Goal: Answer question/provide support: Answer question/provide support

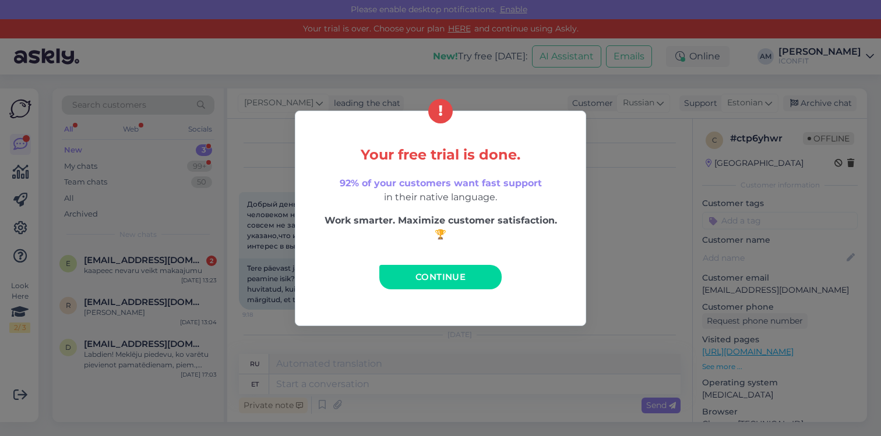
scroll to position [73, 0]
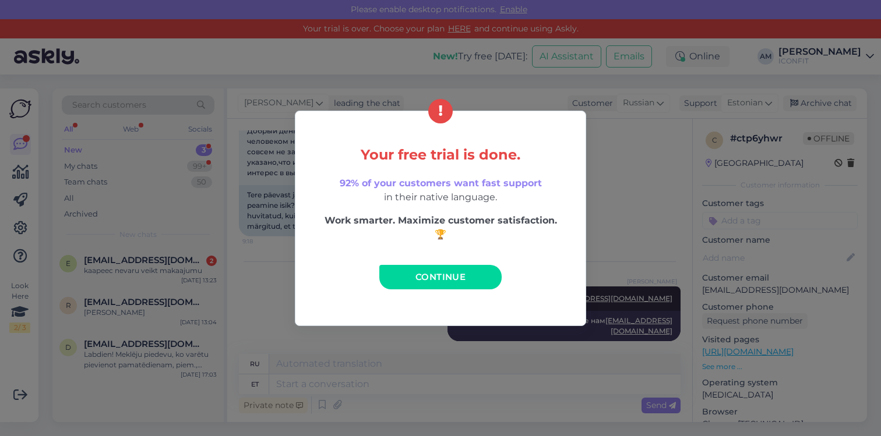
click at [425, 273] on span "Continue" at bounding box center [440, 276] width 50 height 11
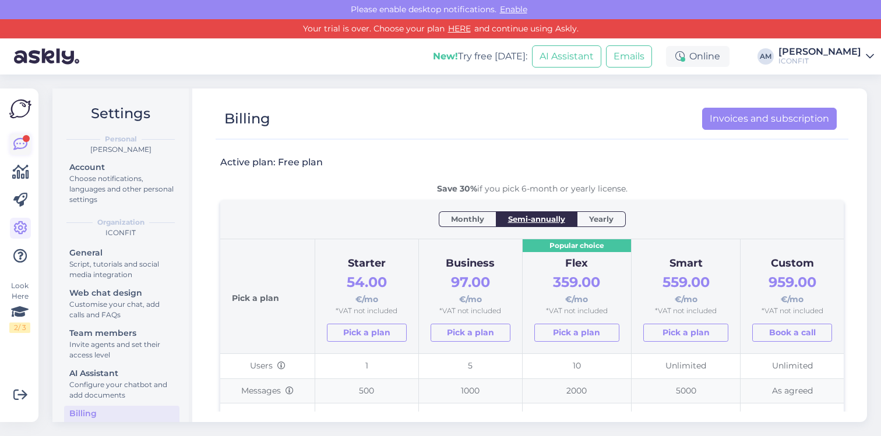
click at [17, 137] on icon at bounding box center [20, 144] width 14 height 14
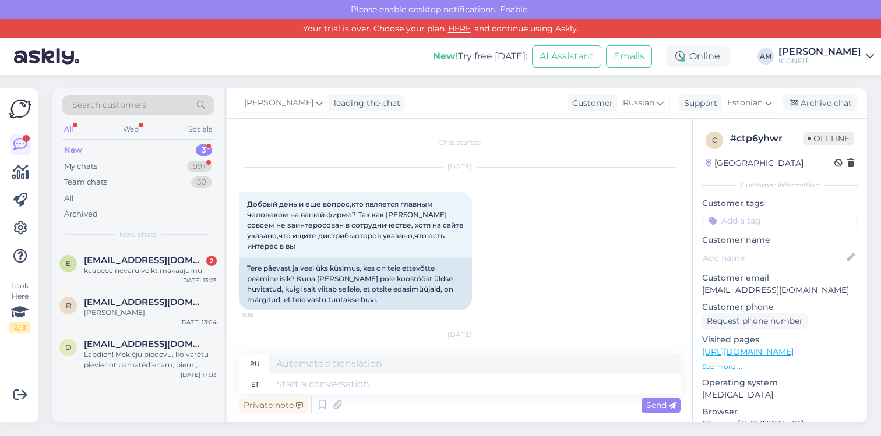
scroll to position [24, 0]
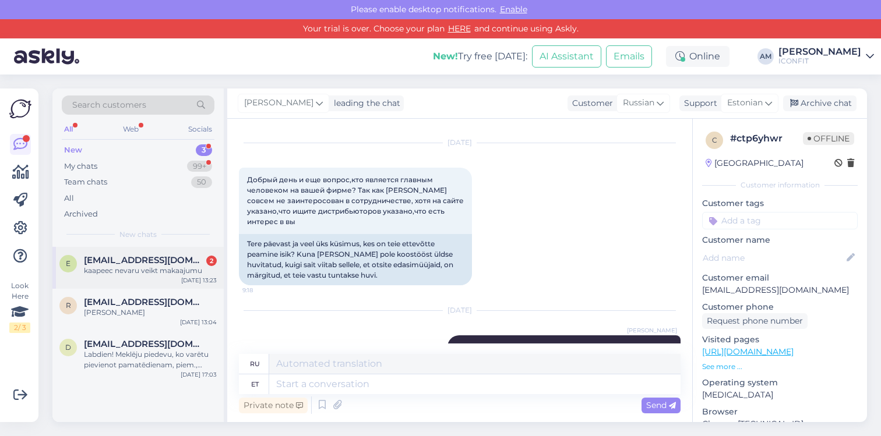
click at [154, 275] on div "kaapeec nevaru veikt makaajumu" at bounding box center [150, 271] width 133 height 10
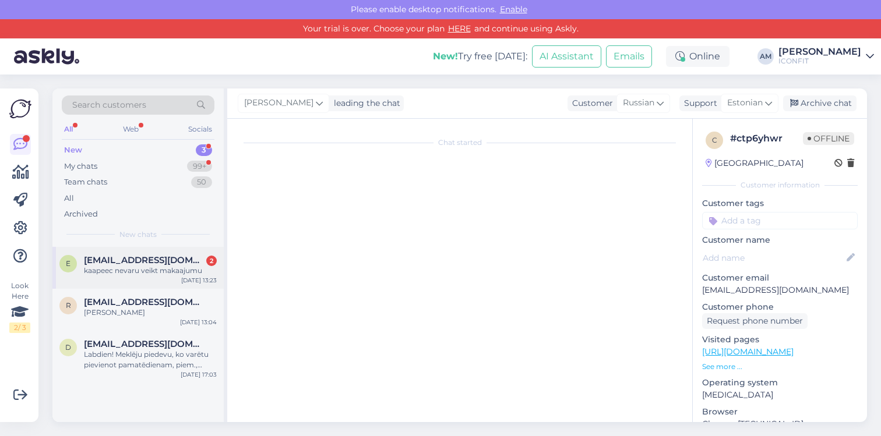
scroll to position [0, 0]
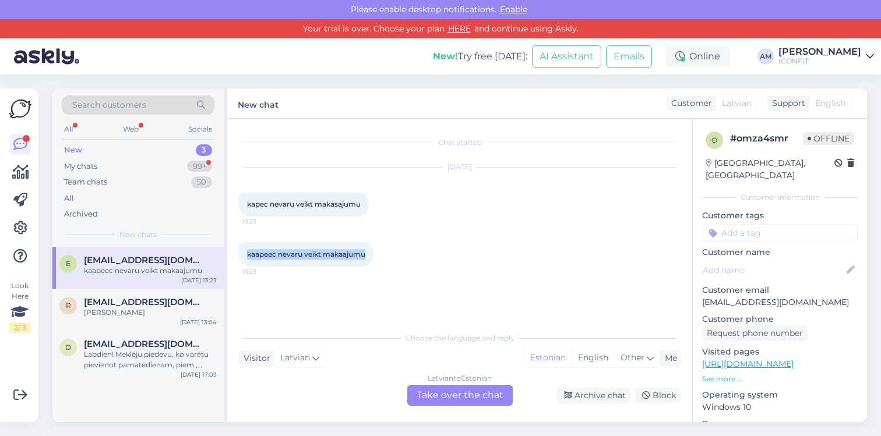
drag, startPoint x: 359, startPoint y: 255, endPoint x: 235, endPoint y: 251, distance: 124.1
click at [235, 251] on div "Chat started [DATE] kapec nevaru veikt makasajumu 13:23 kaapeec nevaru veikt ma…" at bounding box center [459, 270] width 465 height 303
click at [497, 251] on div "kaapeec nevaru veikt makaajumu 13:23" at bounding box center [460, 254] width 442 height 50
click at [96, 302] on span "[EMAIL_ADDRESS][DOMAIN_NAME]" at bounding box center [144, 302] width 121 height 10
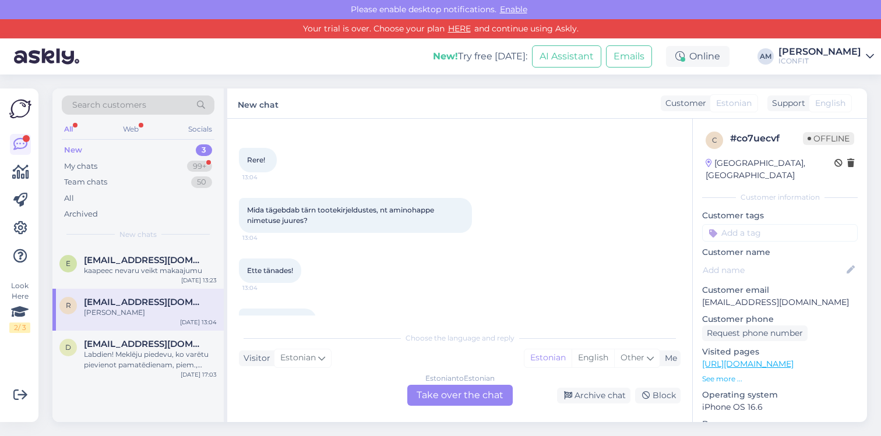
scroll to position [75, 0]
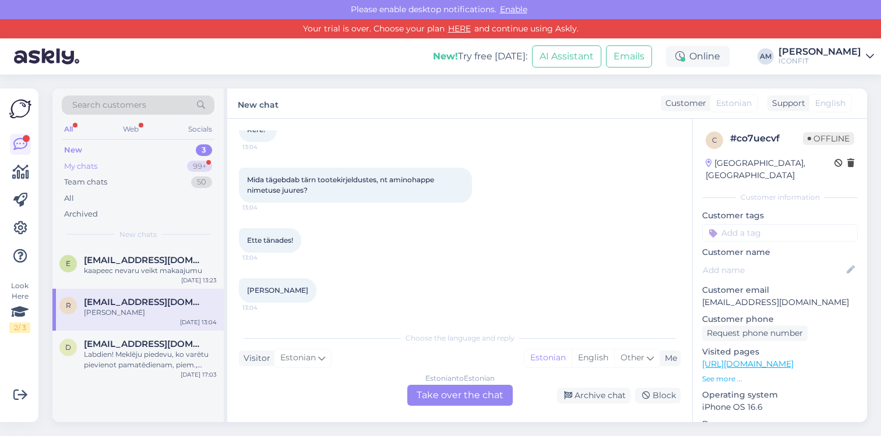
click at [175, 158] on div "My chats 99+" at bounding box center [138, 166] width 153 height 16
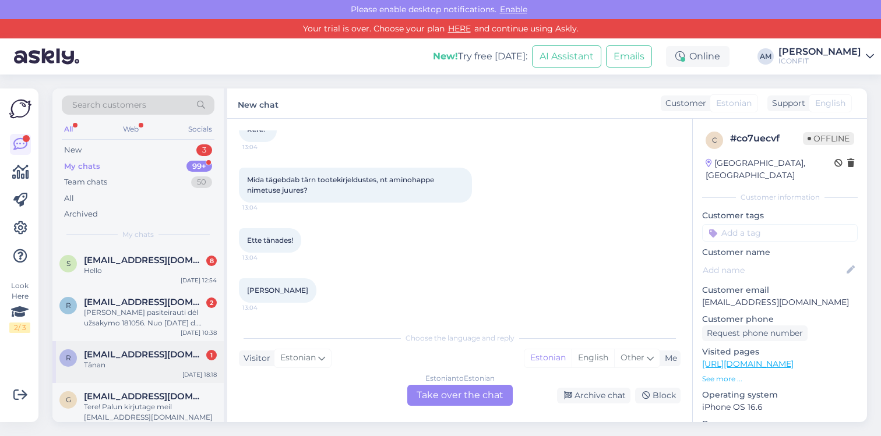
click at [182, 365] on div "Tänan" at bounding box center [150, 365] width 133 height 10
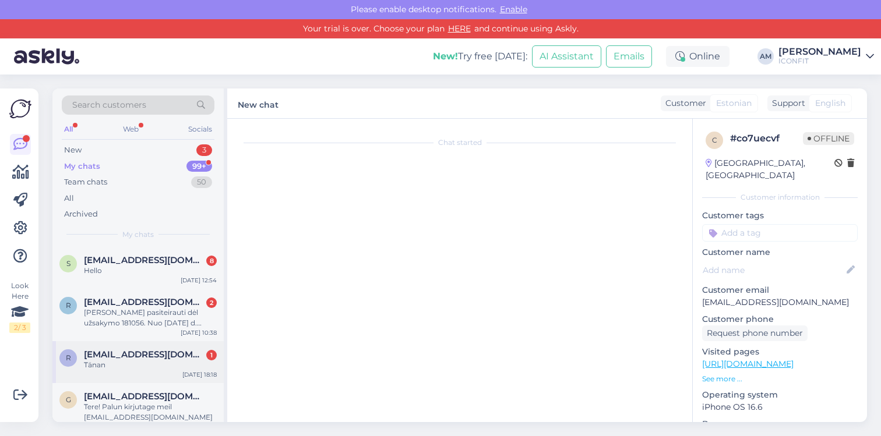
scroll to position [236, 0]
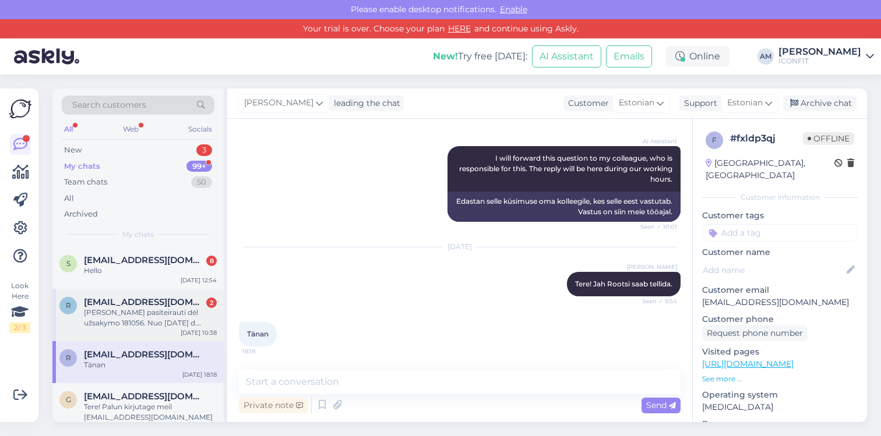
click at [149, 324] on div "[PERSON_NAME] pasiteirauti dėl užsakymo 181056. Nuo [DATE] d. užsakymas turi si…" at bounding box center [150, 318] width 133 height 21
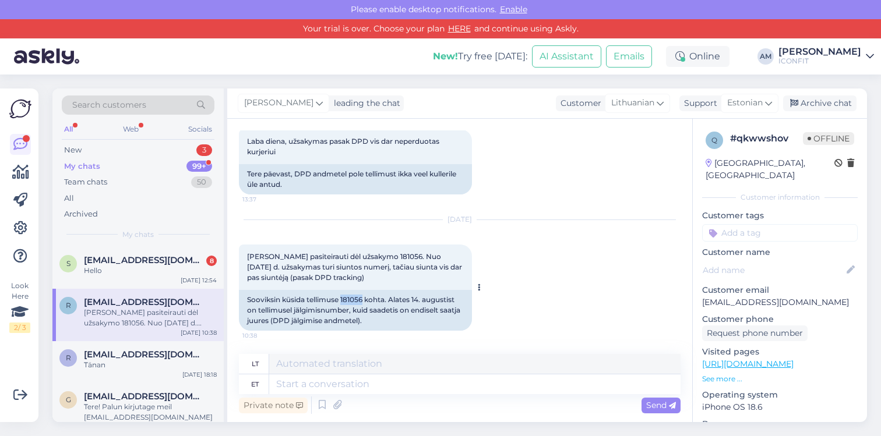
drag, startPoint x: 342, startPoint y: 299, endPoint x: 363, endPoint y: 299, distance: 21.0
click at [363, 299] on div "Sooviksin küsida tellimuse 181056 kohta. Alates 14. augustist on tellimusel jäl…" at bounding box center [355, 310] width 233 height 41
copy div "181056"
click at [326, 386] on textarea at bounding box center [474, 385] width 411 height 20
type textarea "Tere!"
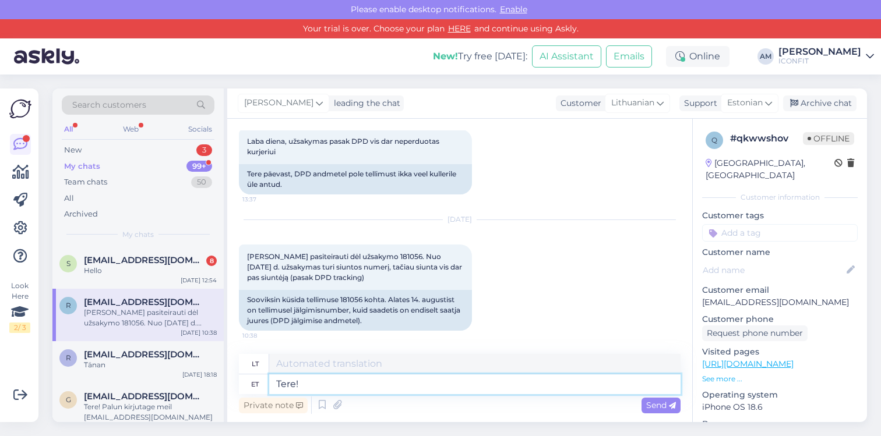
type textarea "Sveiki!"
type textarea "Tere! Palun k"
type textarea "Sveiki! Prašau"
type textarea "Tere! Palun kirjutage"
type textarea "Sveiki! Prašau parašyti"
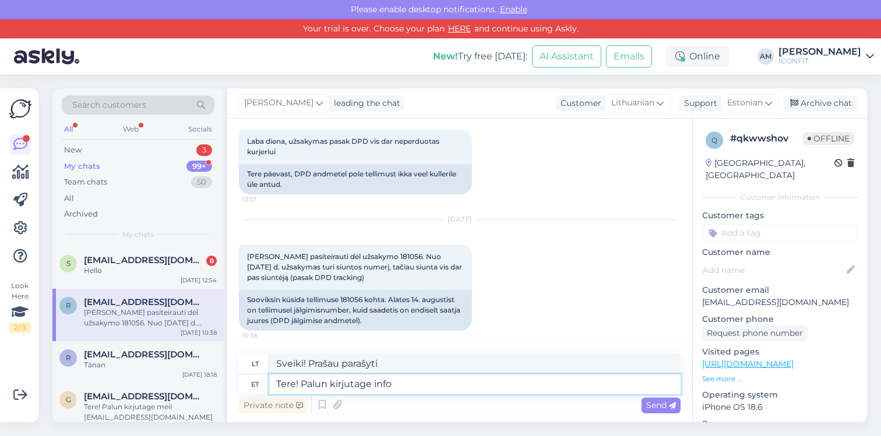
type textarea "Tere! Palun kirjutage info@"
type textarea "Sveiki! Prašau parašyti informaciją"
type textarea "Tere! Palun kirjutage [EMAIL_ADDRESS][DOMAIN_NAME]"
type textarea "Sveiki! Prašome parašyti el. paštu [EMAIL_ADDRESS][DOMAIN_NAME]"
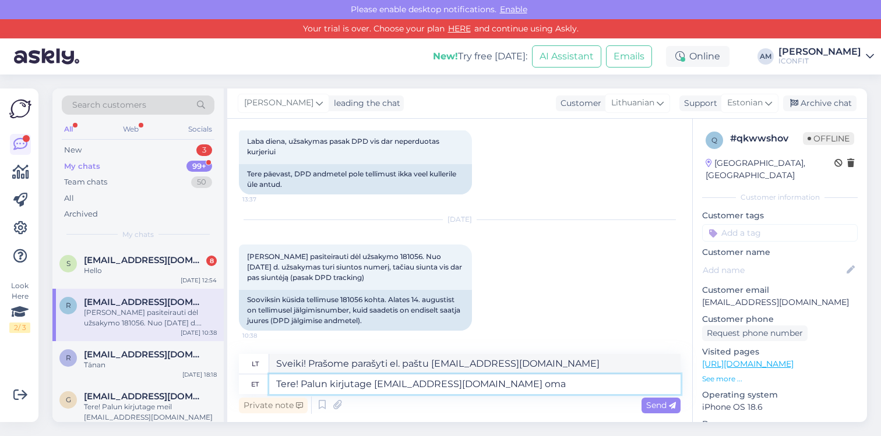
type textarea "Tere! Palun kirjutage [EMAIL_ADDRESS][DOMAIN_NAME] oma m"
type textarea "Sveiki! Prašome parašyti el. paštu [EMAIL_ADDRESS][DOMAIN_NAME] ir nurodyti savo"
type textarea "Tere! Palun kirjutage [EMAIL_ADDRESS][DOMAIN_NAME] oma murega."
type textarea "Sveiki! Jei turite klausimų, rašykite el. paštu [EMAIL_ADDRESS][DOMAIN_NAME] ."
type textarea "Tere! Palun kirjutage [EMAIL_ADDRESS][DOMAIN_NAME] oma murega. [GEOGRAPHIC_DATA…"
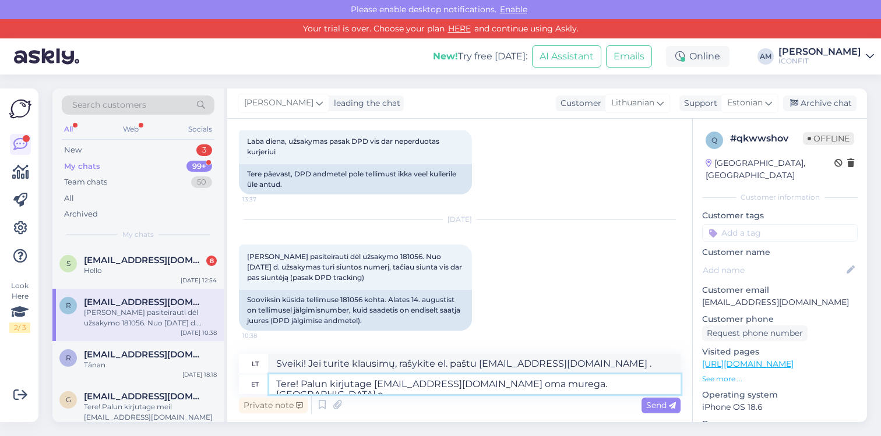
type textarea "Sveiki! Prašome parašyti savo rūpesčius adresu [EMAIL_ADDRESS][DOMAIN_NAME] . T…"
type textarea "Tere! Palun kirjutage [EMAIL_ADDRESS][DOMAIN_NAME] oma murega. [GEOGRAPHIC_DATA…"
type textarea "Sveiki! Prašome parašyti savo klausimus adresu [EMAIL_ADDRESS][DOMAIN_NAME] . T…"
type textarea "Tere! Palun kirjutage [EMAIL_ADDRESS][DOMAIN_NAME] oma murega. [GEOGRAPHIC_DATA…"
type textarea "Sveiki! Prašome parašyti savo rūpesčius adresu [EMAIL_ADDRESS][DOMAIN_NAME] . T…"
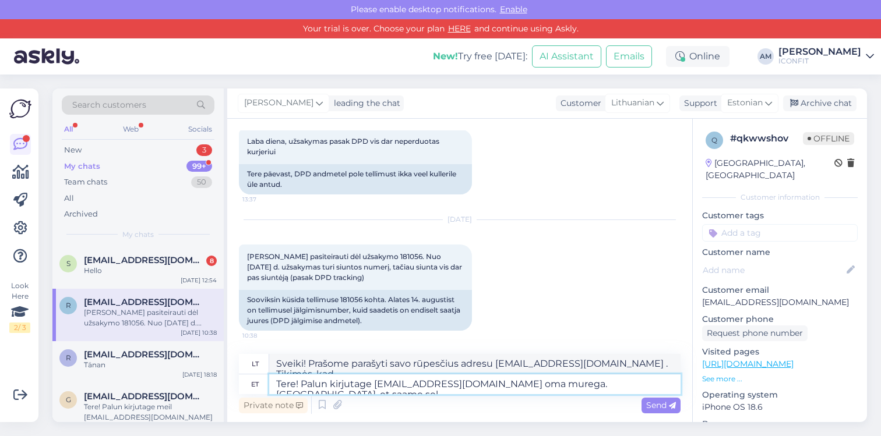
type textarea "Tere! Palun kirjutage [EMAIL_ADDRESS][DOMAIN_NAME] oma murega. [GEOGRAPHIC_DATA…"
type textarea "Sveiki! Prašome parašyti savo klausimus adresu [EMAIL_ADDRESS][DOMAIN_NAME] . T…"
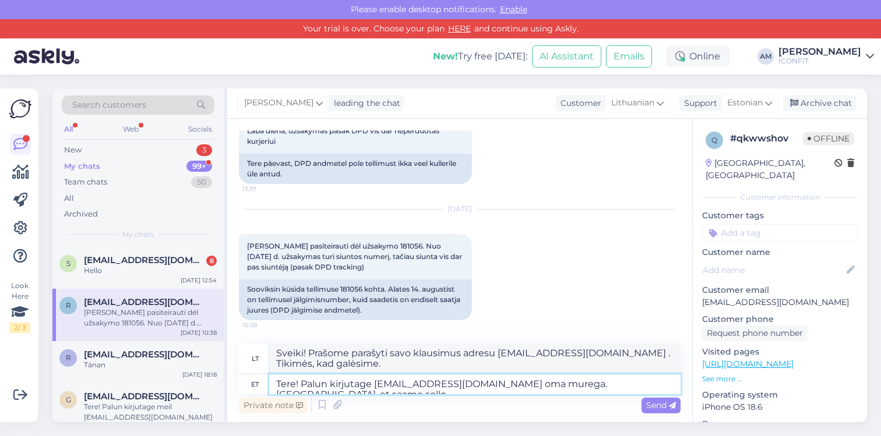
type textarea "Tere! Palun kirjutage [EMAIL_ADDRESS][DOMAIN_NAME] oma murega. [GEOGRAPHIC_DATA…"
type textarea "Sveiki! Prašome parašyti savo klausimą adresu [EMAIL_ADDRESS][DOMAIN_NAME] . Ti…"
type textarea "Tere! Palun kirjutage [EMAIL_ADDRESS][DOMAIN_NAME] oma murega. Loodame, et saam…"
type textarea "Sveiki! Prašome parašyti savo klausimą adresu [EMAIL_ADDRESS][DOMAIN_NAME] . Ti…"
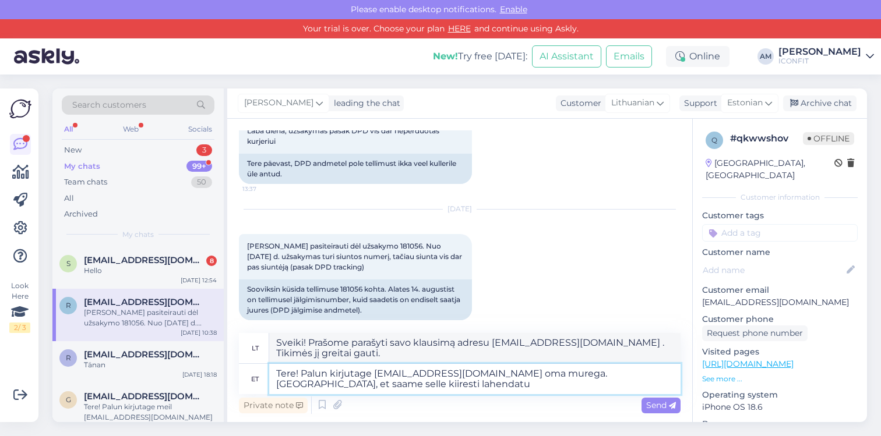
type textarea "Tere! Palun kirjutage [EMAIL_ADDRESS][DOMAIN_NAME] oma murega. Loodame, et saam…"
type textarea "Sveiki! Prašome parašyti savo klausimą adresu [EMAIL_ADDRESS][DOMAIN_NAME] . Ti…"
type textarea "Tere! Palun kirjutage [EMAIL_ADDRESS][DOMAIN_NAME] oma murega. Loodame, et saam…"
type textarea "Sveiki! Prašome parašyti savo klausimą adresu [EMAIL_ADDRESS][DOMAIN_NAME] . Ti…"
type textarea "Tere! Palun kirjutage [EMAIL_ADDRESS][DOMAIN_NAME] oma murega. Loodame, et saam…"
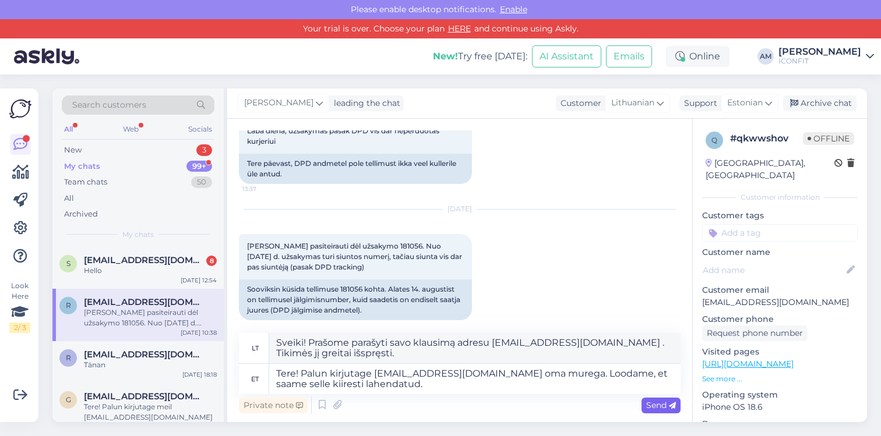
click at [650, 402] on span "Send" at bounding box center [661, 405] width 30 height 10
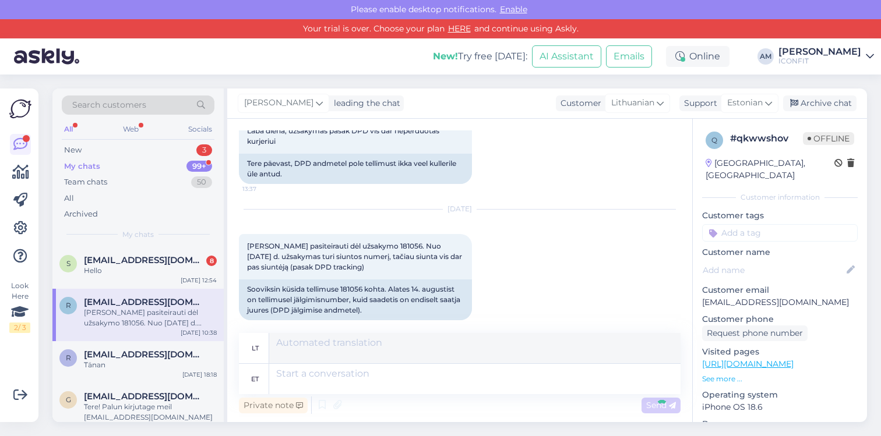
scroll to position [529, 0]
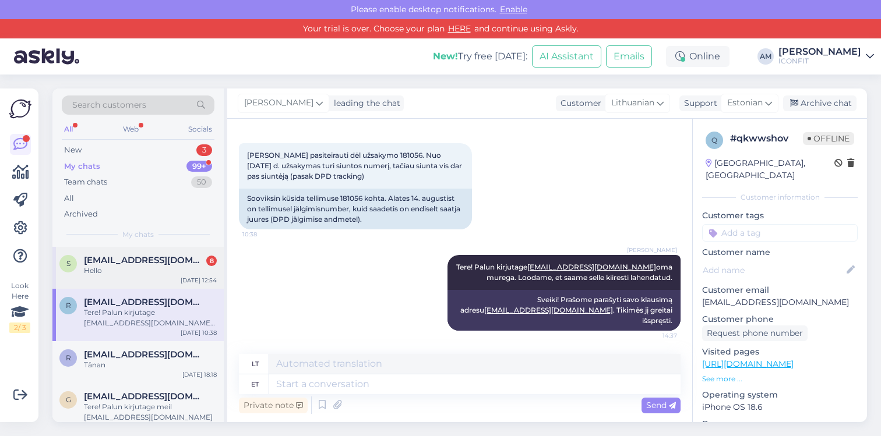
click at [103, 276] on div "Hello" at bounding box center [150, 271] width 133 height 10
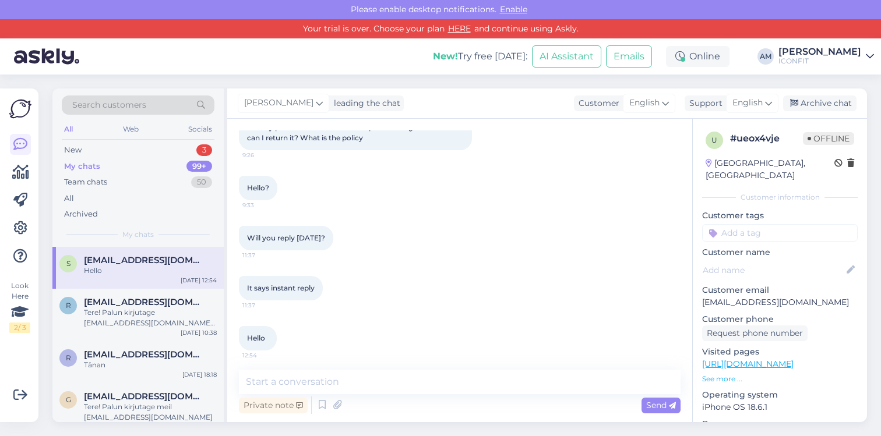
scroll to position [451, 0]
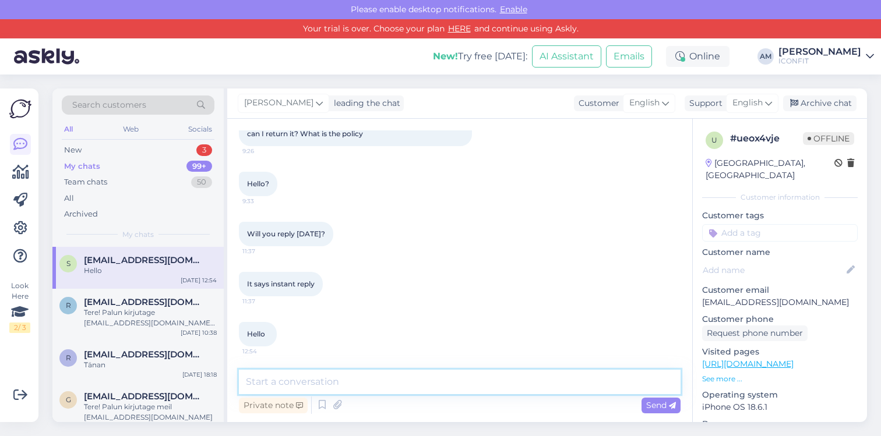
click at [348, 384] on textarea at bounding box center [460, 382] width 442 height 24
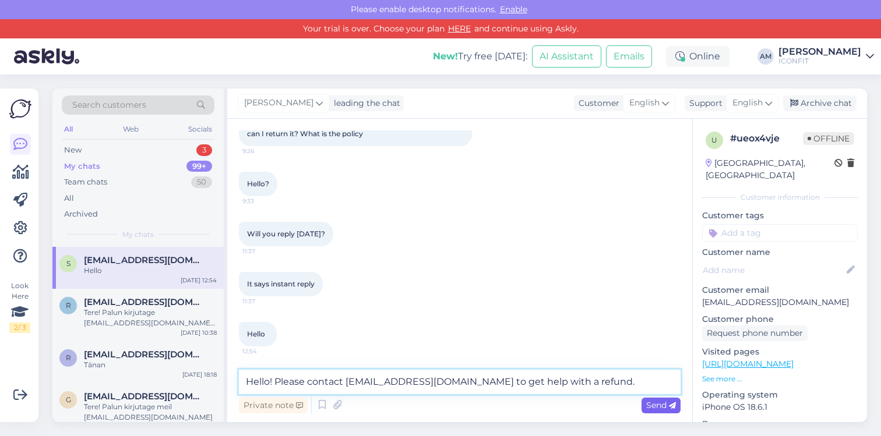
type textarea "Hello! Please contact [EMAIL_ADDRESS][DOMAIN_NAME] to get help with a refund."
click at [659, 406] on span "Send" at bounding box center [661, 405] width 30 height 10
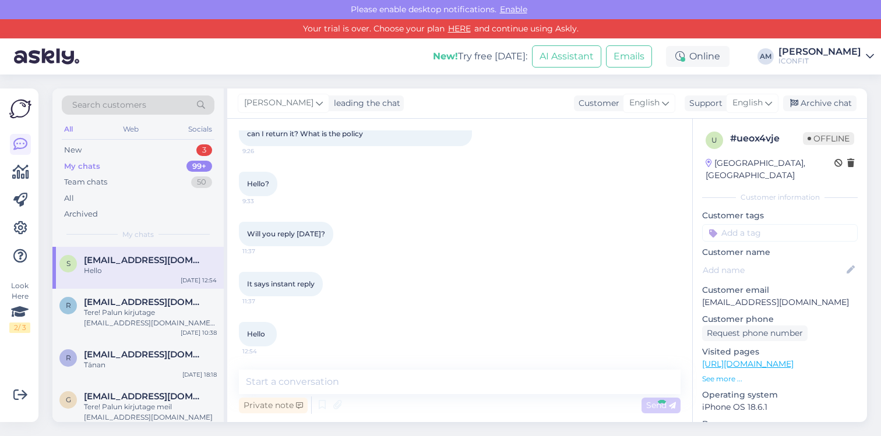
scroll to position [512, 0]
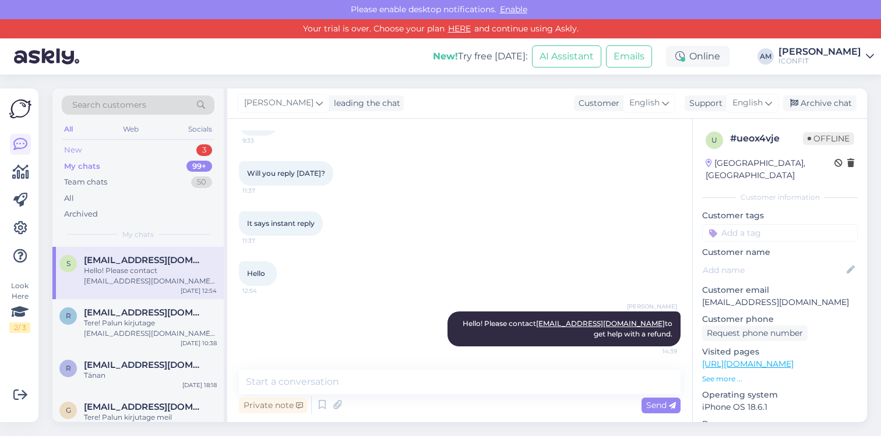
click at [110, 147] on div "New 3" at bounding box center [138, 150] width 153 height 16
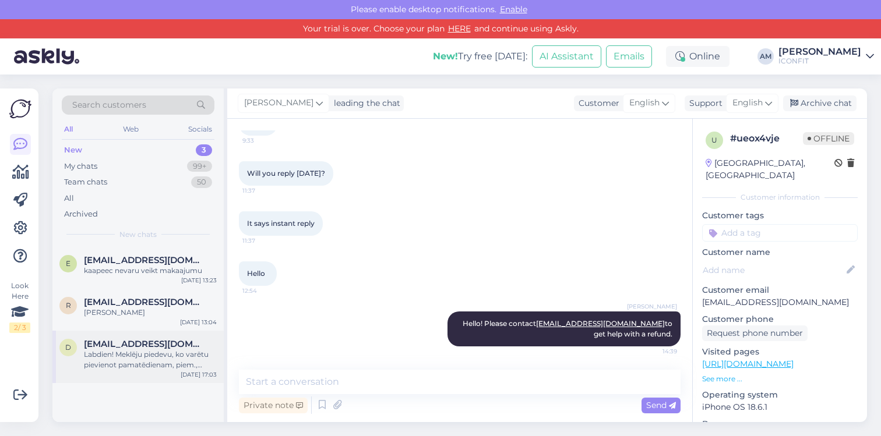
click at [154, 368] on div "Labdien! Meklēju piedevu, ko varētu pievienot pamatēdienam, piem., brokastīs ta…" at bounding box center [150, 359] width 133 height 21
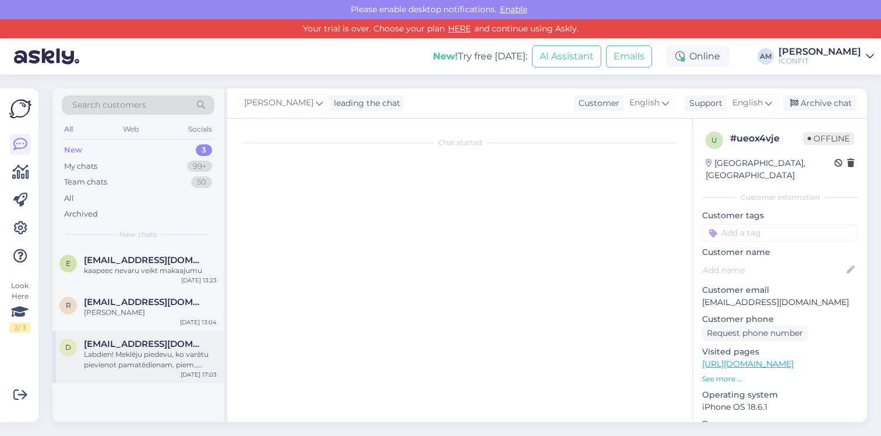
scroll to position [0, 0]
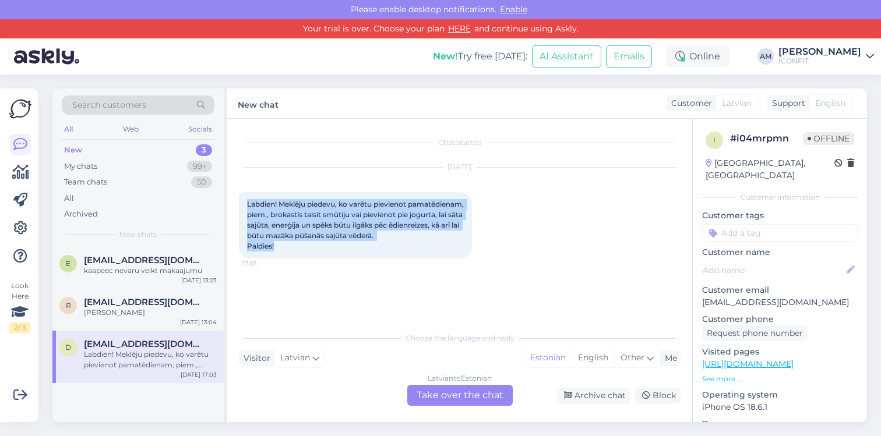
drag, startPoint x: 264, startPoint y: 231, endPoint x: 242, endPoint y: 200, distance: 37.2
click at [242, 200] on div "Labdien! Meklēju piedevu, ko varētu pievienot pamatēdienam, piem., brokastīs ta…" at bounding box center [355, 225] width 233 height 66
